Goal: Navigation & Orientation: Go to known website

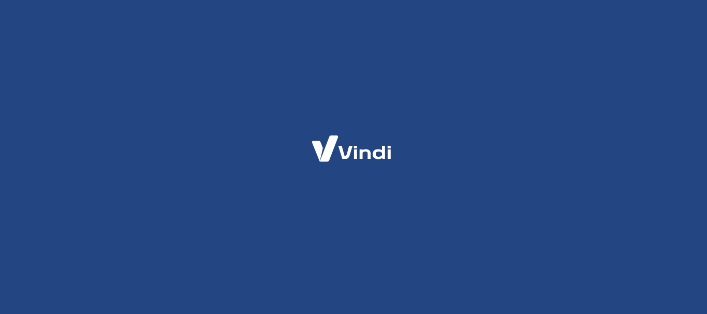
click at [488, 153] on div at bounding box center [353, 157] width 707 height 314
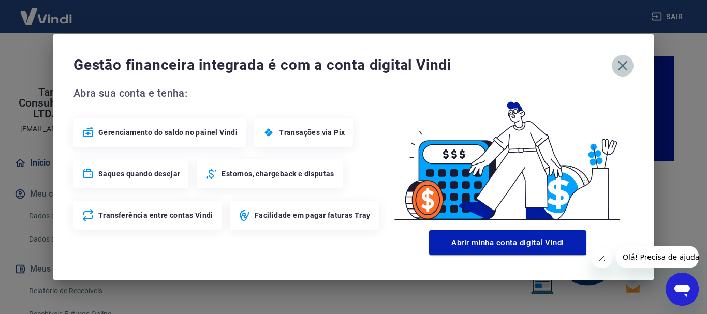
click at [621, 63] on icon "button" at bounding box center [622, 65] width 17 height 17
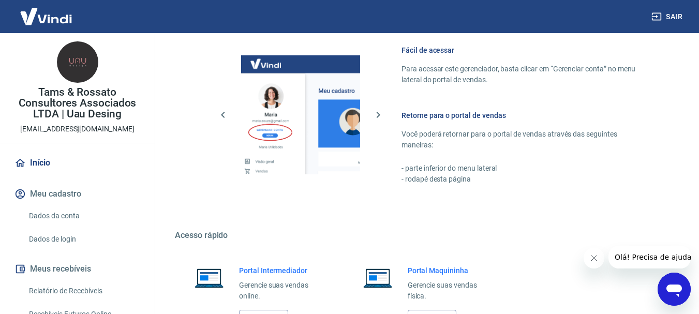
scroll to position [642, 0]
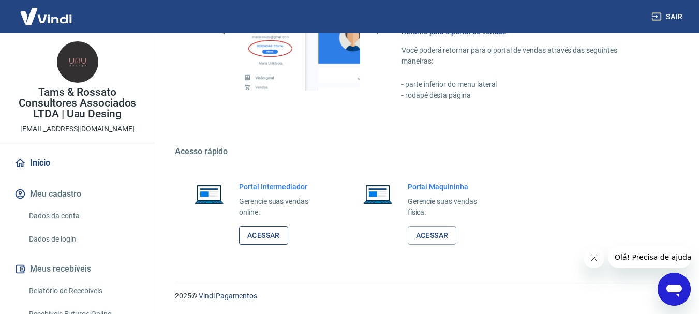
click at [262, 230] on link "Acessar" at bounding box center [263, 235] width 49 height 19
